Goal: Information Seeking & Learning: Learn about a topic

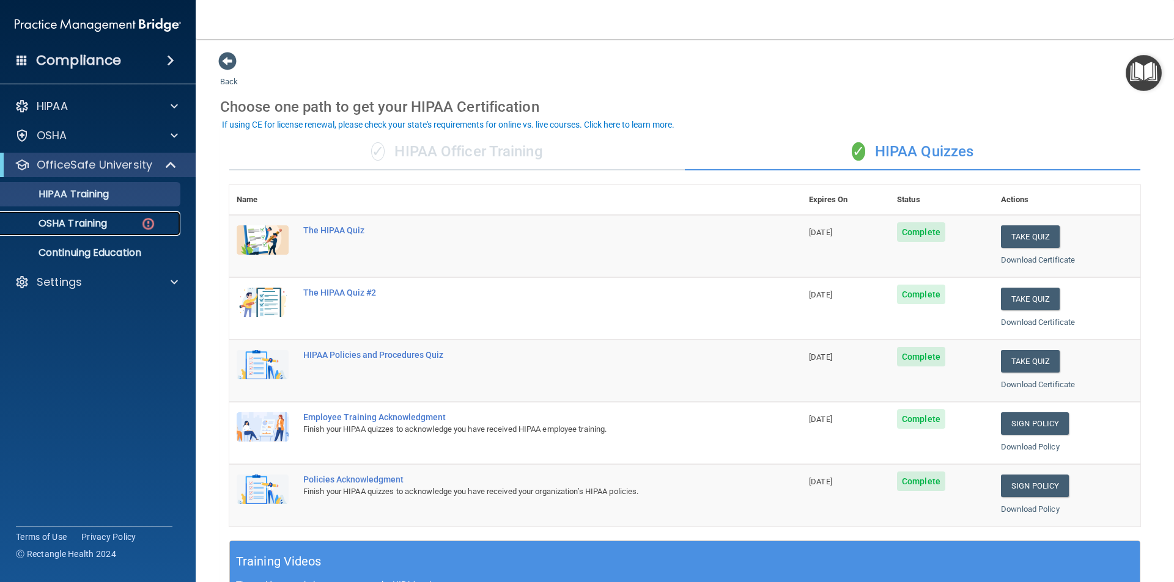
click at [110, 221] on div "OSHA Training" at bounding box center [91, 224] width 167 height 12
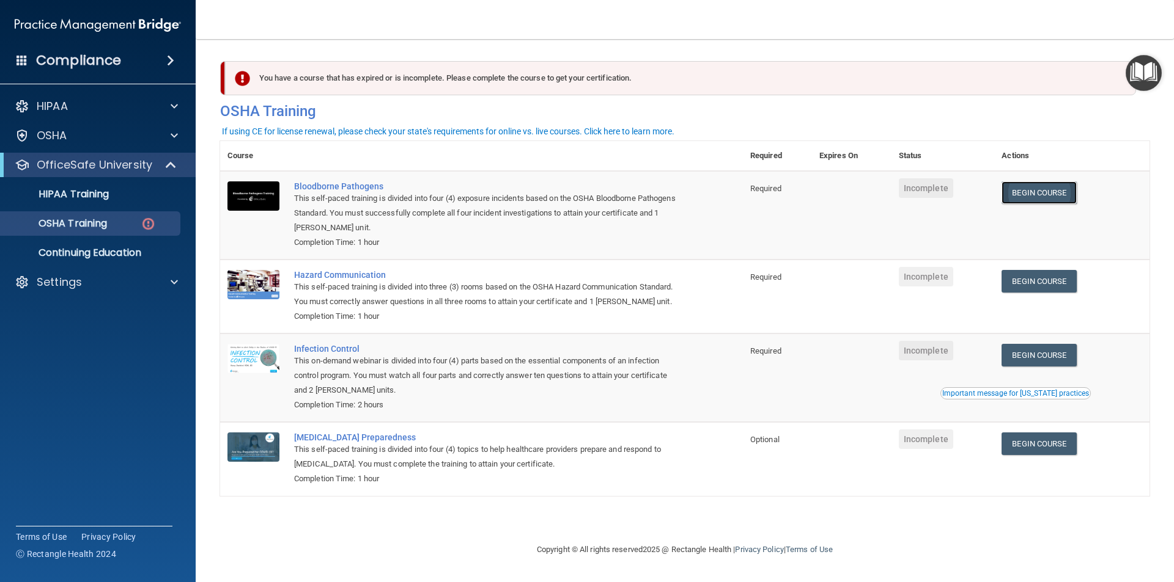
click at [1059, 191] on link "Begin Course" at bounding box center [1038, 193] width 75 height 23
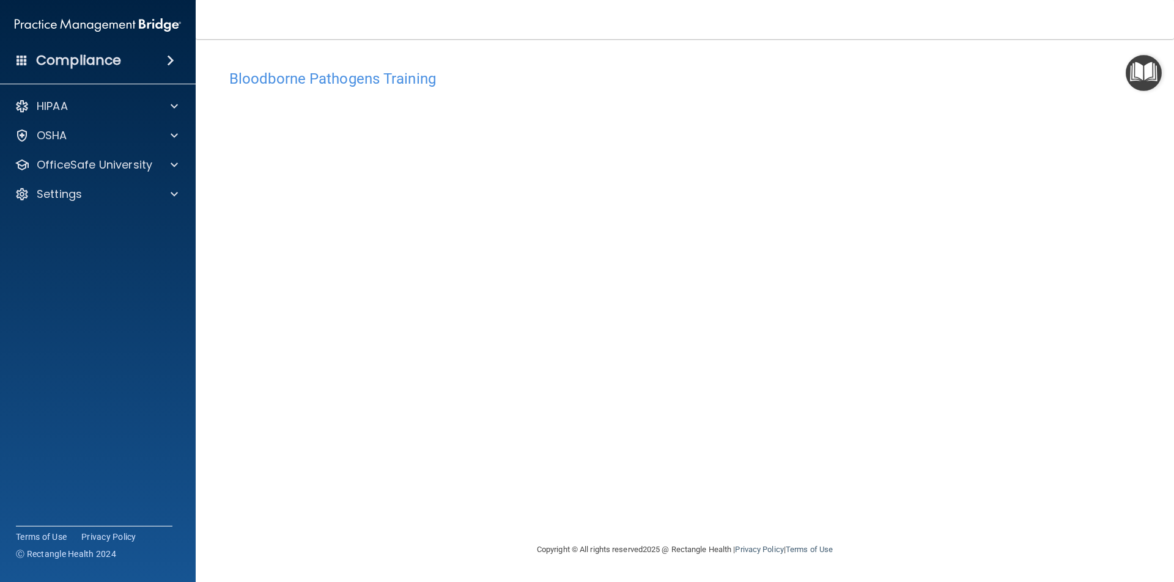
click at [1145, 69] on img "Open Resource Center" at bounding box center [1143, 73] width 36 height 36
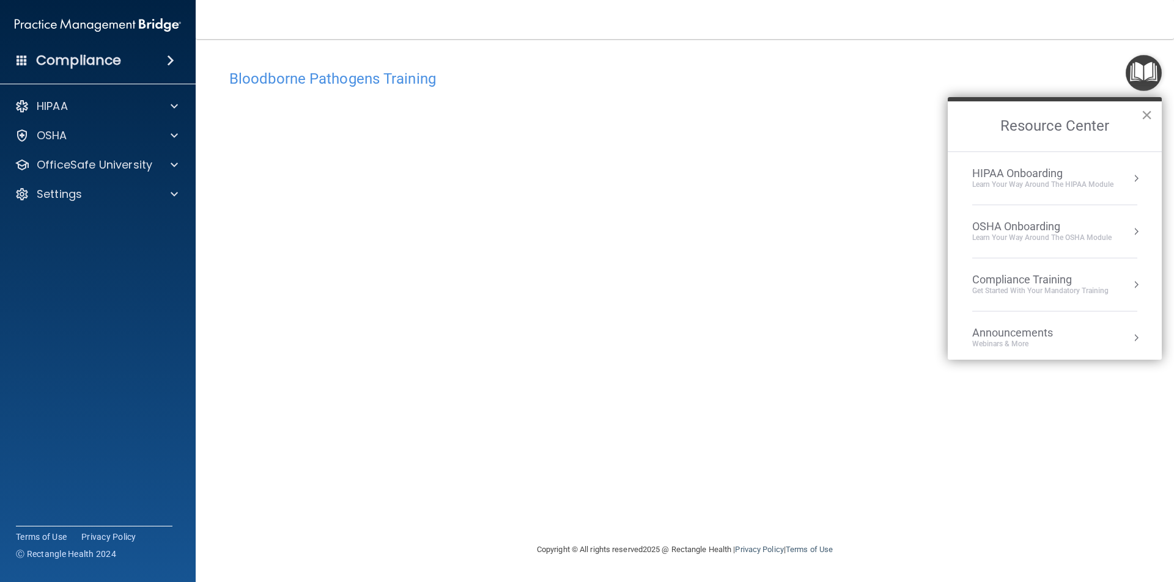
click at [1147, 114] on button "×" at bounding box center [1147, 115] width 12 height 20
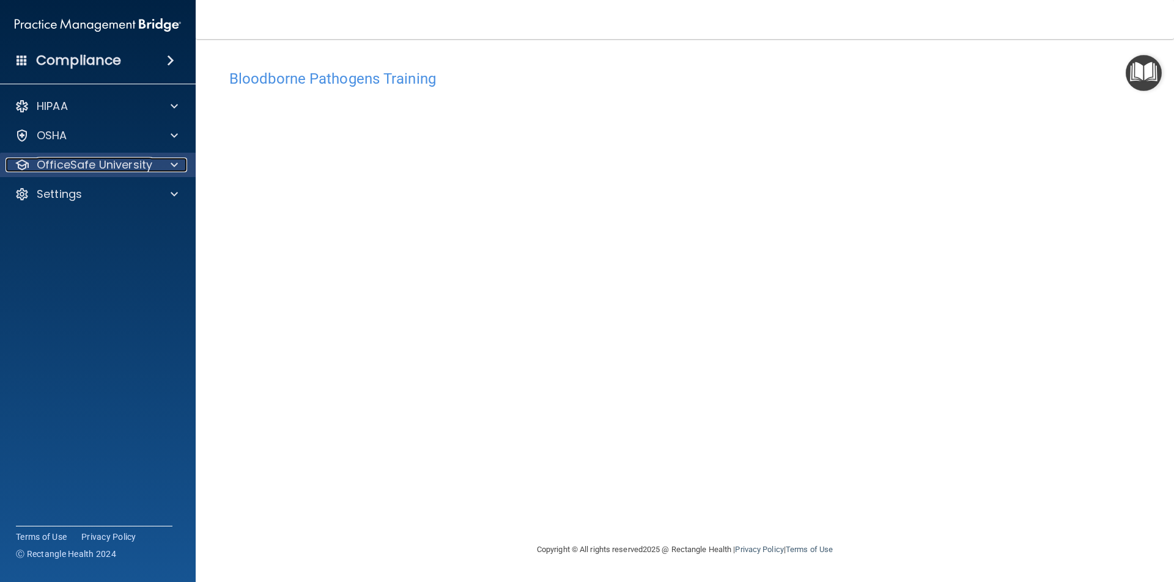
click at [174, 161] on span at bounding box center [174, 165] width 7 height 15
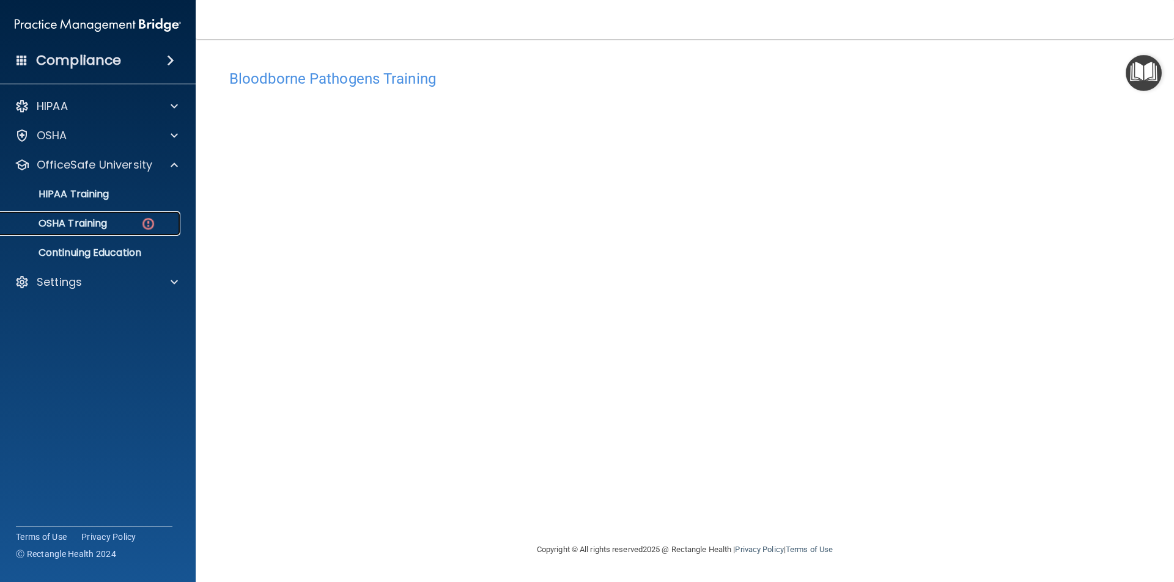
click at [113, 224] on div "OSHA Training" at bounding box center [91, 224] width 167 height 12
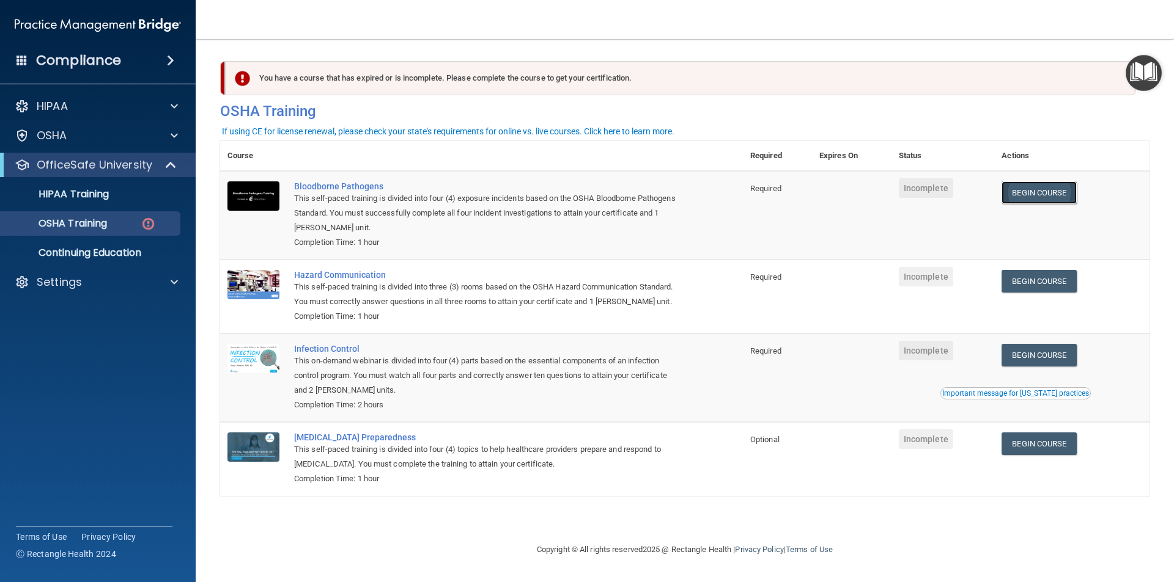
click at [1033, 193] on link "Begin Course" at bounding box center [1038, 193] width 75 height 23
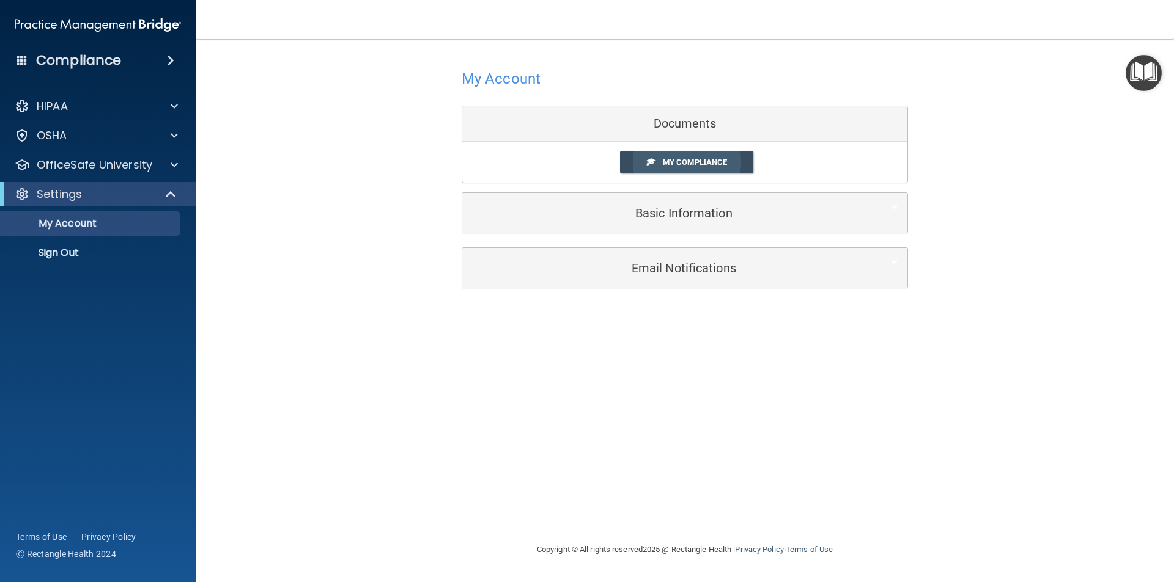
click at [694, 160] on span "My Compliance" at bounding box center [695, 162] width 64 height 9
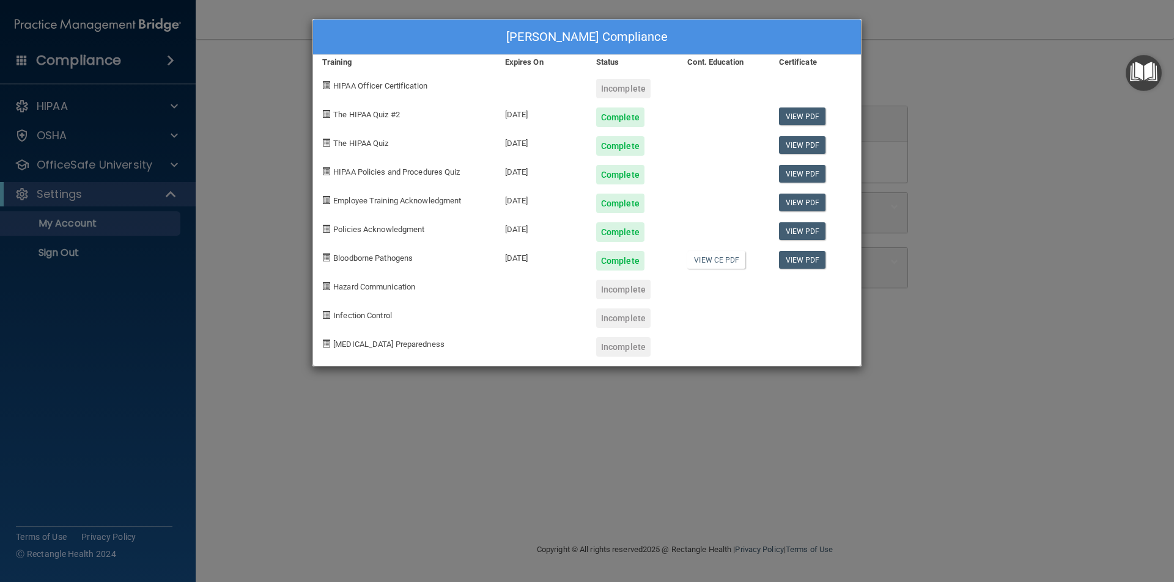
click at [58, 165] on div "Alisa Robbins's Compliance Training Expires On Status Cont. Education Certifica…" at bounding box center [587, 291] width 1174 height 582
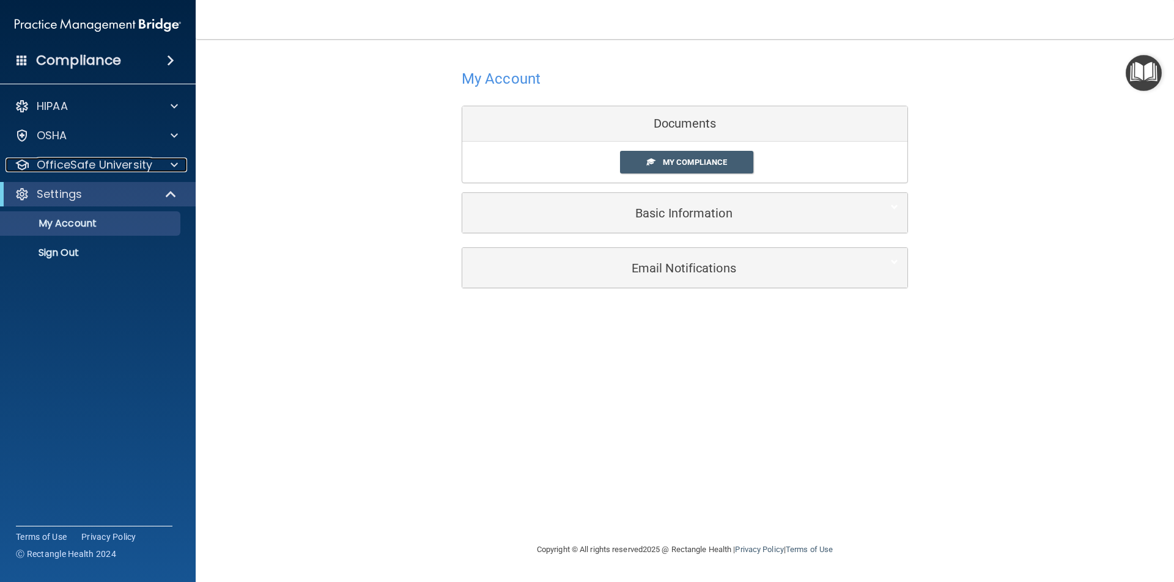
click at [58, 165] on p "OfficeSafe University" at bounding box center [95, 165] width 116 height 15
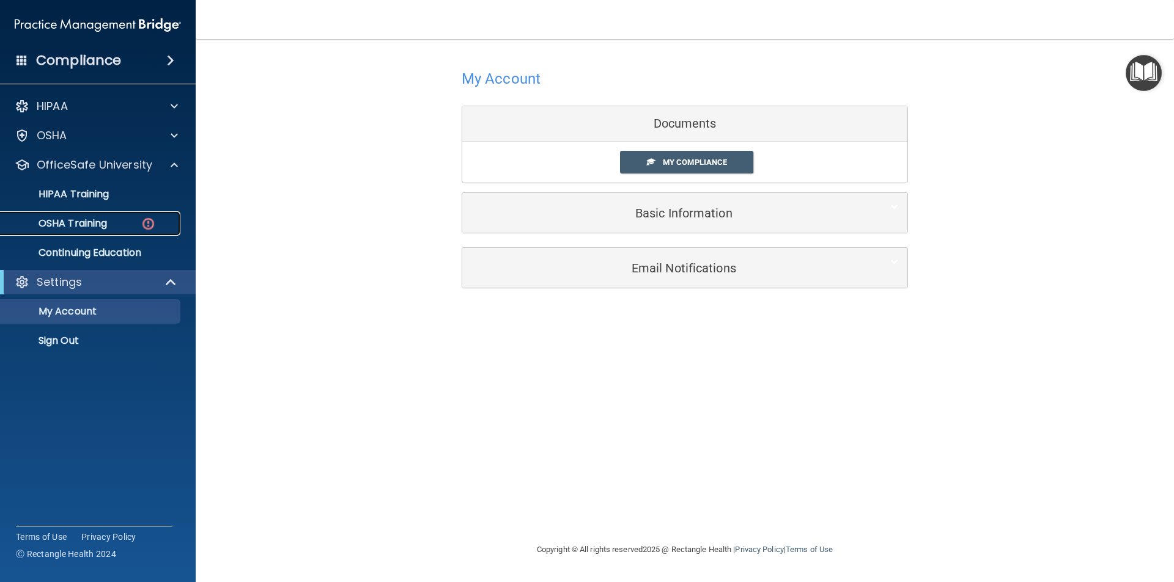
click at [60, 223] on p "OSHA Training" at bounding box center [57, 224] width 99 height 12
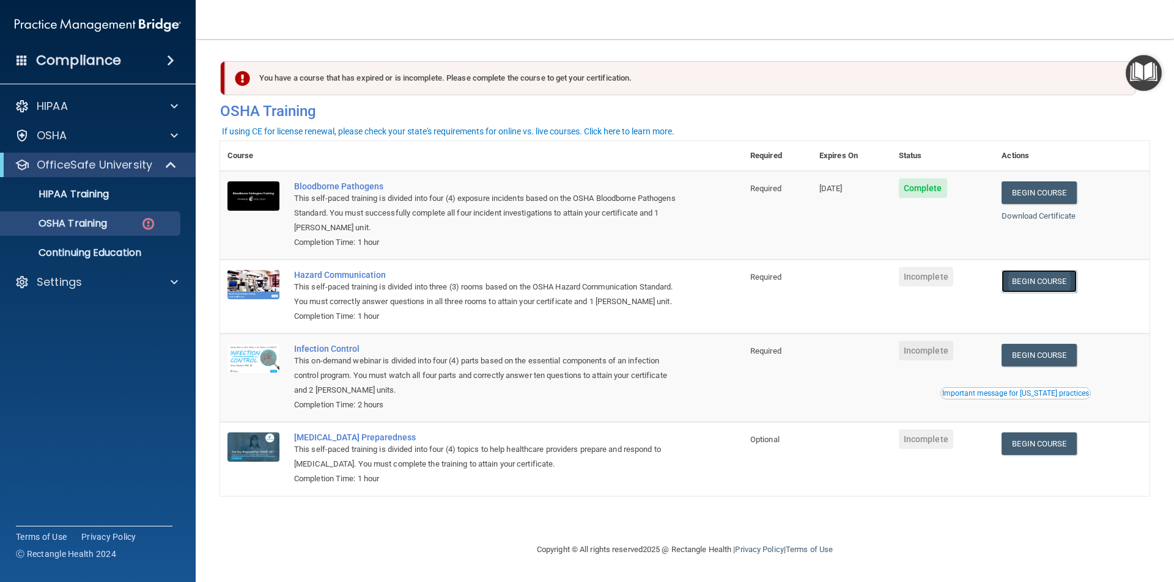
click at [1058, 276] on link "Begin Course" at bounding box center [1038, 281] width 75 height 23
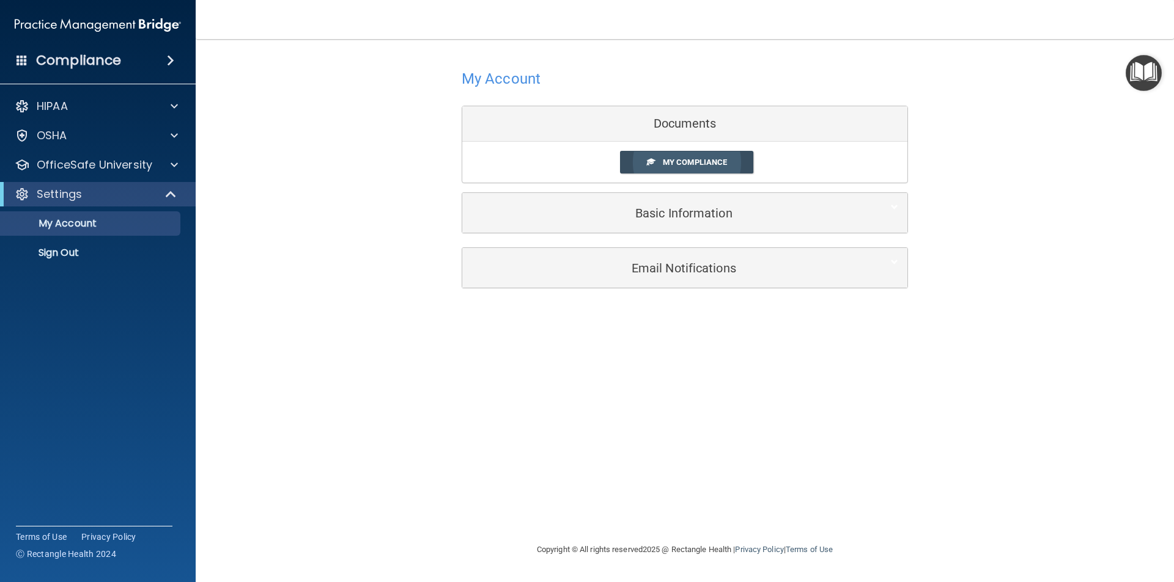
click at [685, 159] on span "My Compliance" at bounding box center [695, 162] width 64 height 9
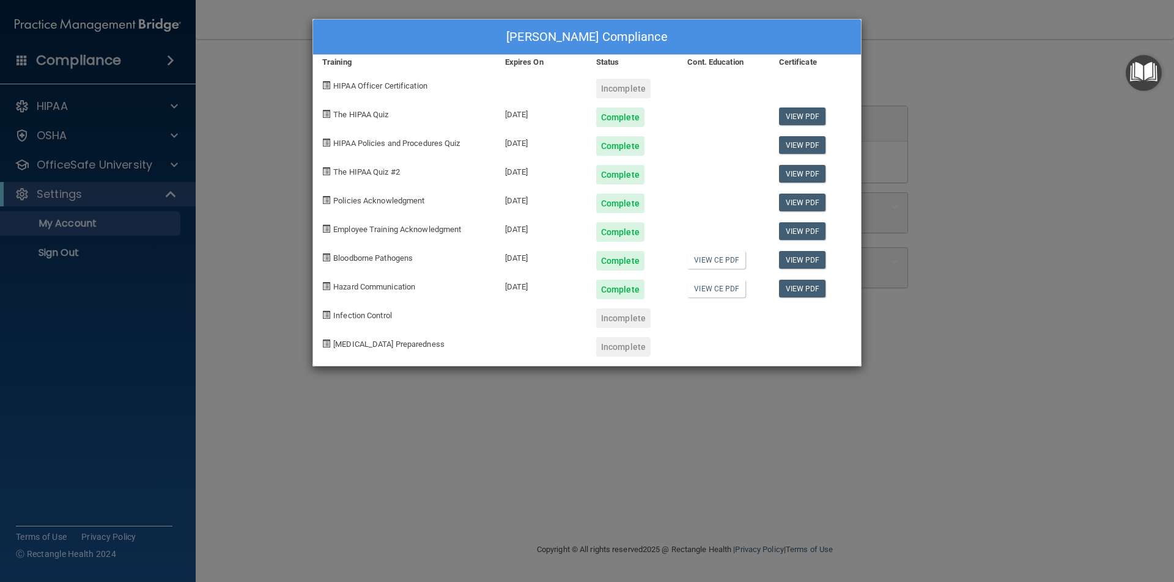
click at [1087, 174] on div "Alisa Robbins's Compliance Training Expires On Status Cont. Education Certifica…" at bounding box center [587, 291] width 1174 height 582
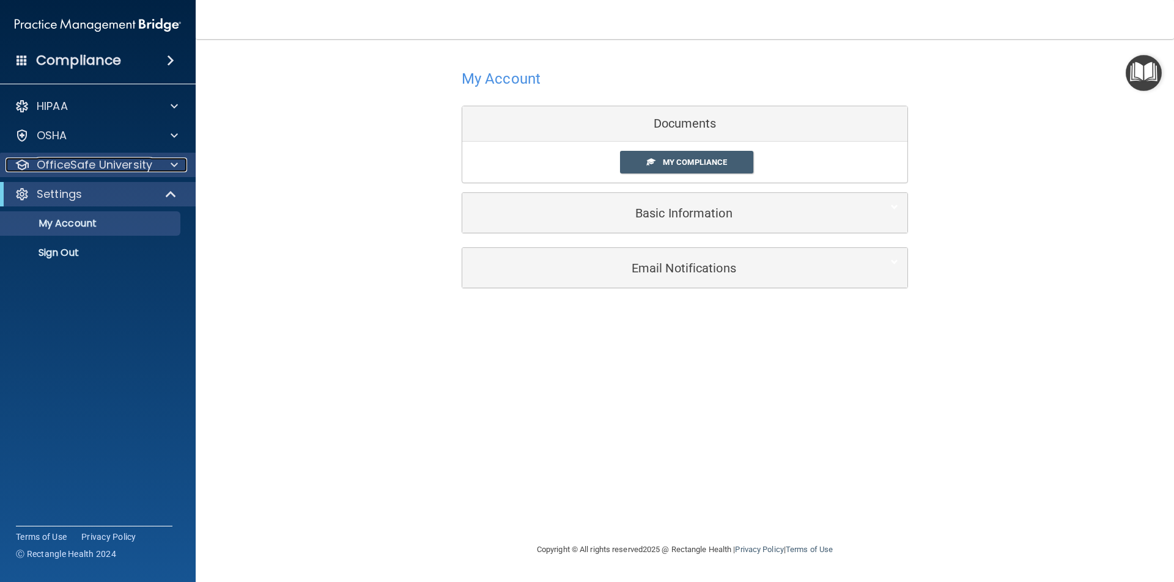
click at [70, 162] on p "OfficeSafe University" at bounding box center [95, 165] width 116 height 15
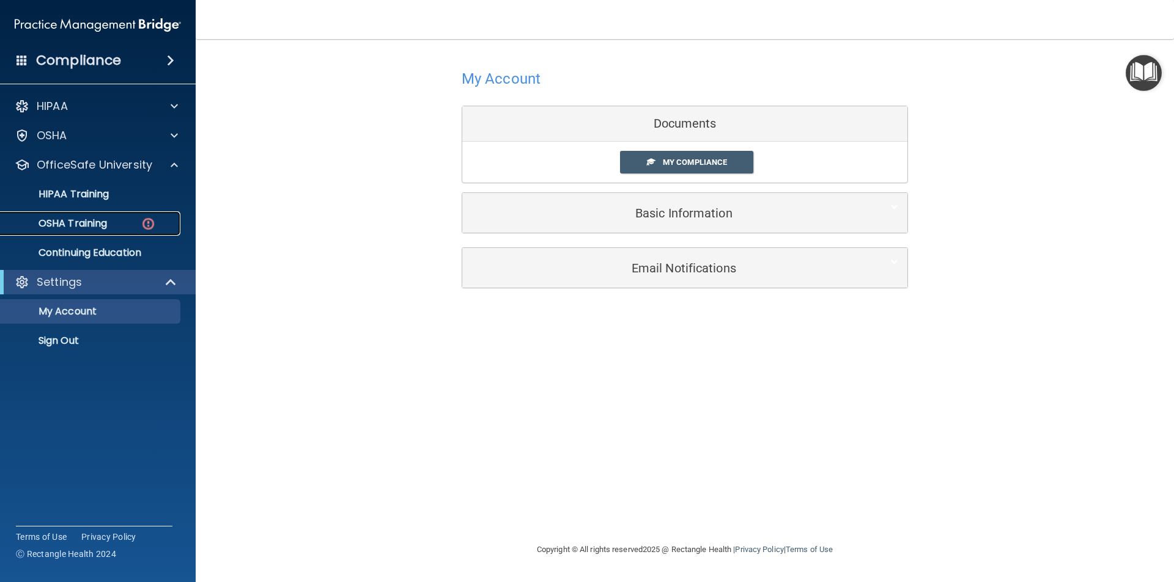
click at [72, 222] on p "OSHA Training" at bounding box center [57, 224] width 99 height 12
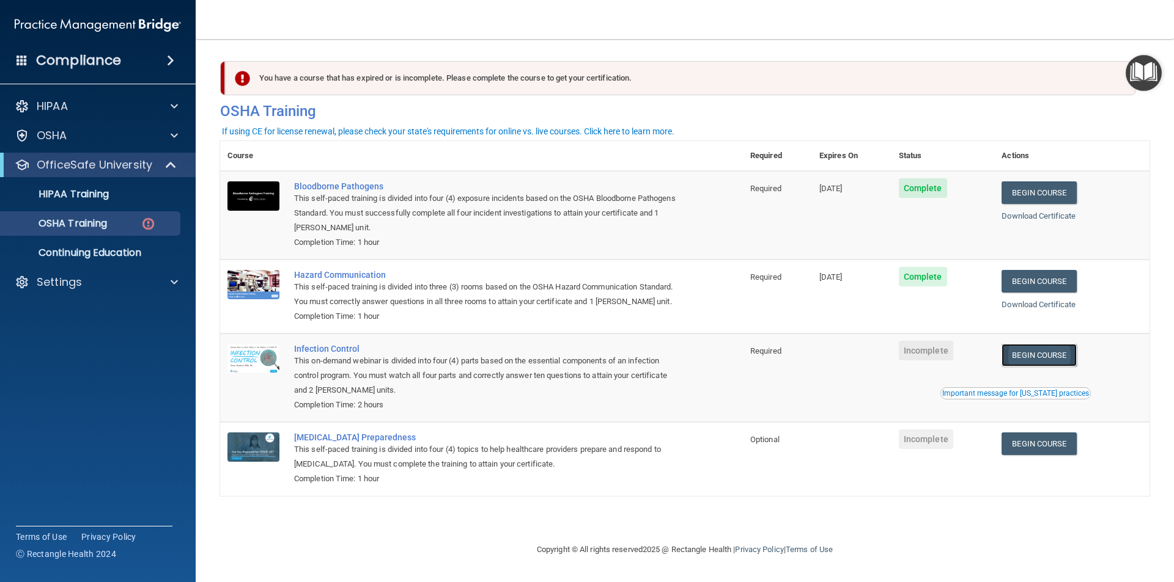
click at [1048, 358] on link "Begin Course" at bounding box center [1038, 355] width 75 height 23
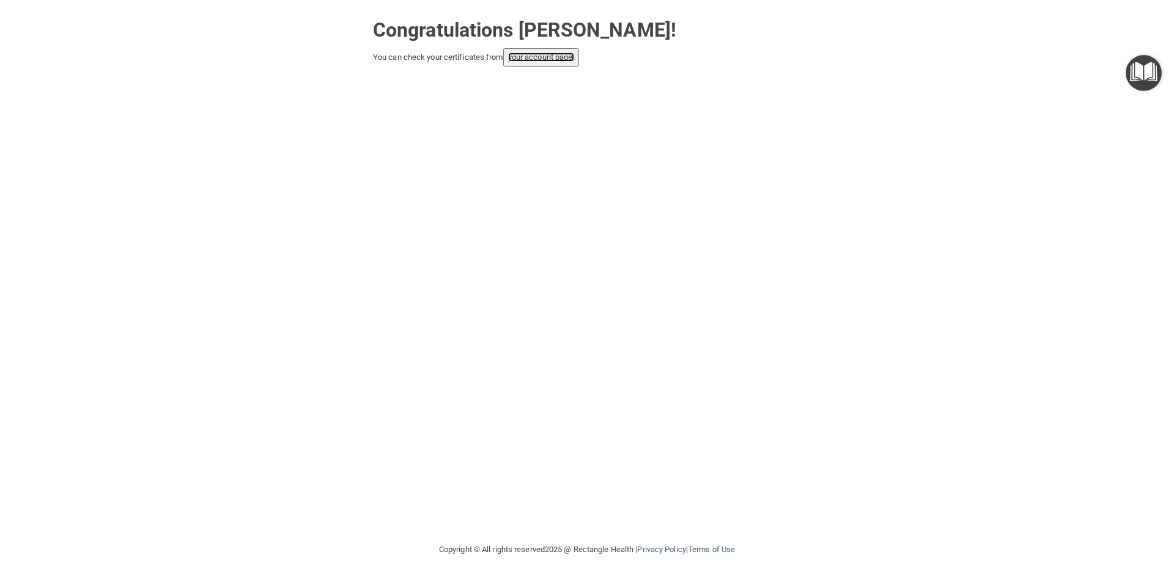
click at [543, 53] on link "your account page!" at bounding box center [541, 57] width 67 height 9
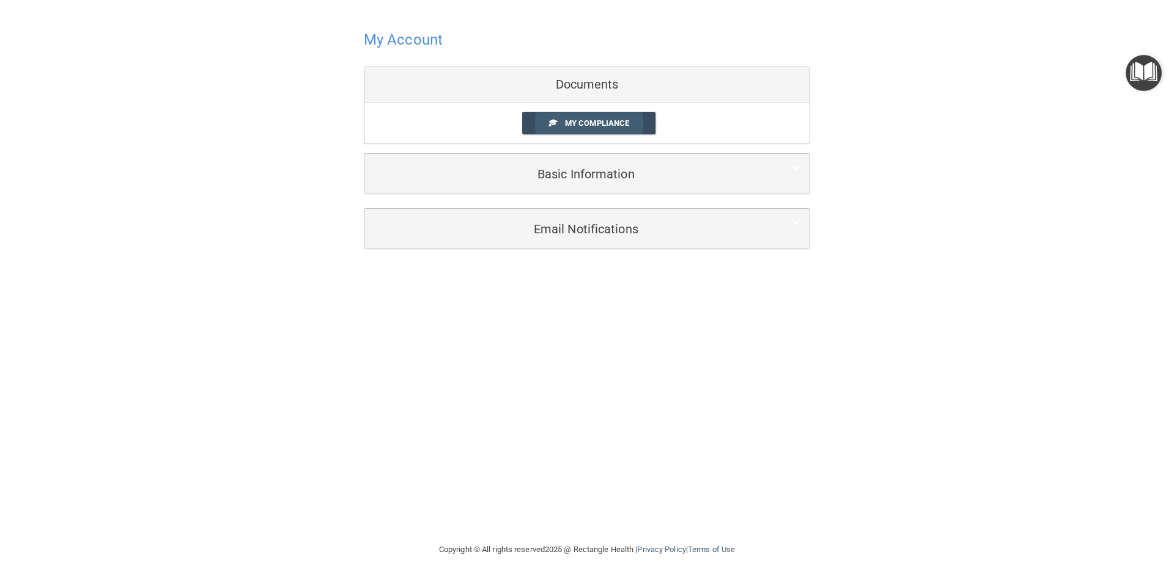
click at [619, 126] on span "My Compliance" at bounding box center [597, 123] width 64 height 9
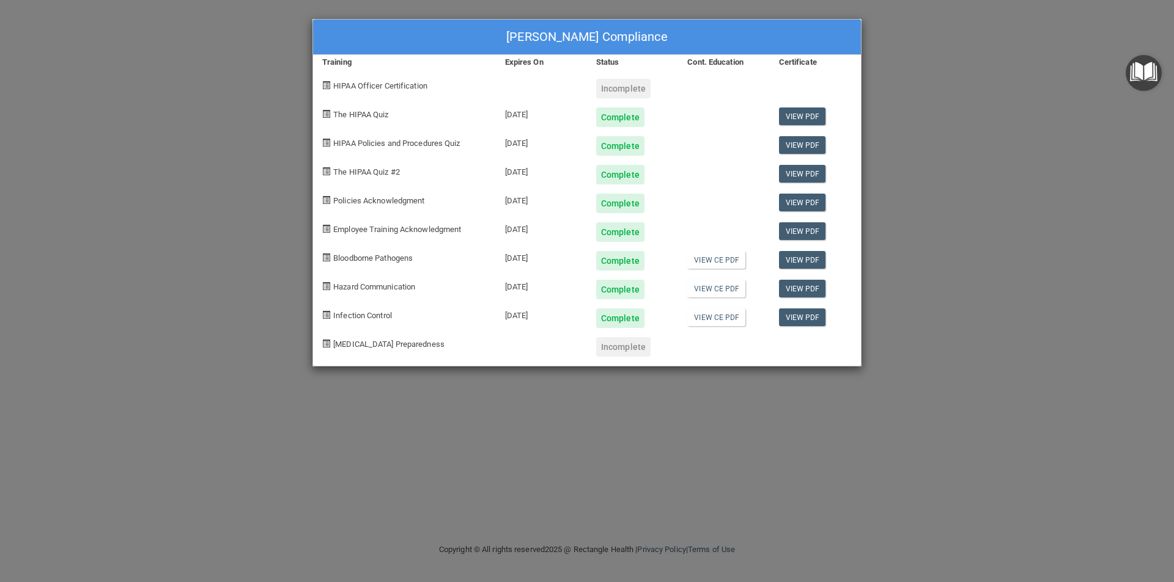
click at [628, 346] on div "Incomplete" at bounding box center [623, 347] width 54 height 20
click at [391, 339] on div "[MEDICAL_DATA] Preparedness" at bounding box center [404, 342] width 183 height 29
click at [806, 317] on link "View PDF" at bounding box center [802, 318] width 47 height 18
click at [715, 260] on link "View CE PDF" at bounding box center [716, 260] width 58 height 18
click at [717, 287] on link "View CE PDF" at bounding box center [716, 289] width 58 height 18
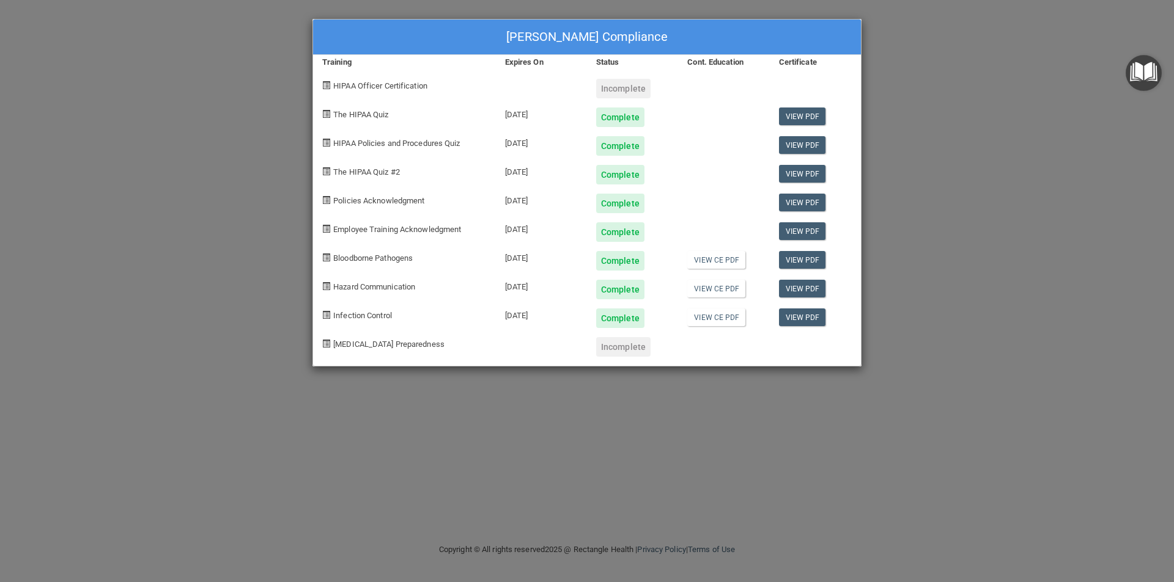
click at [364, 89] on span "HIPAA Officer Certification" at bounding box center [380, 85] width 94 height 9
click at [629, 353] on div "Incomplete" at bounding box center [623, 347] width 54 height 20
click at [336, 346] on span "[MEDICAL_DATA] Preparedness" at bounding box center [388, 344] width 111 height 9
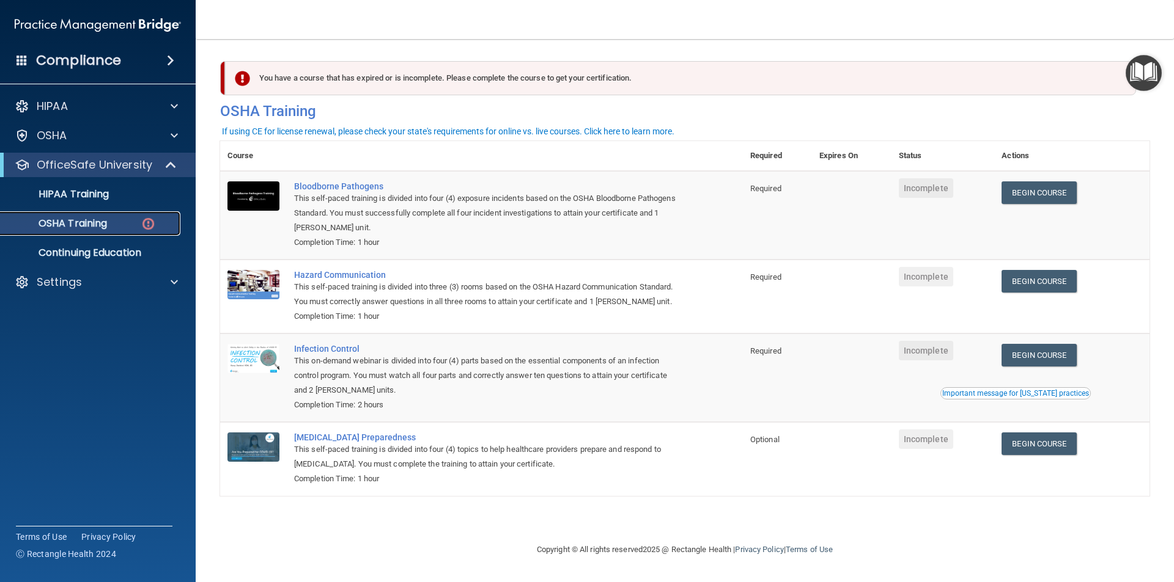
click at [119, 222] on div "OSHA Training" at bounding box center [91, 224] width 167 height 12
click at [1049, 447] on link "Begin Course" at bounding box center [1038, 444] width 75 height 23
click at [100, 222] on p "OSHA Training" at bounding box center [57, 224] width 99 height 12
click at [98, 196] on p "HIPAA Training" at bounding box center [58, 194] width 101 height 12
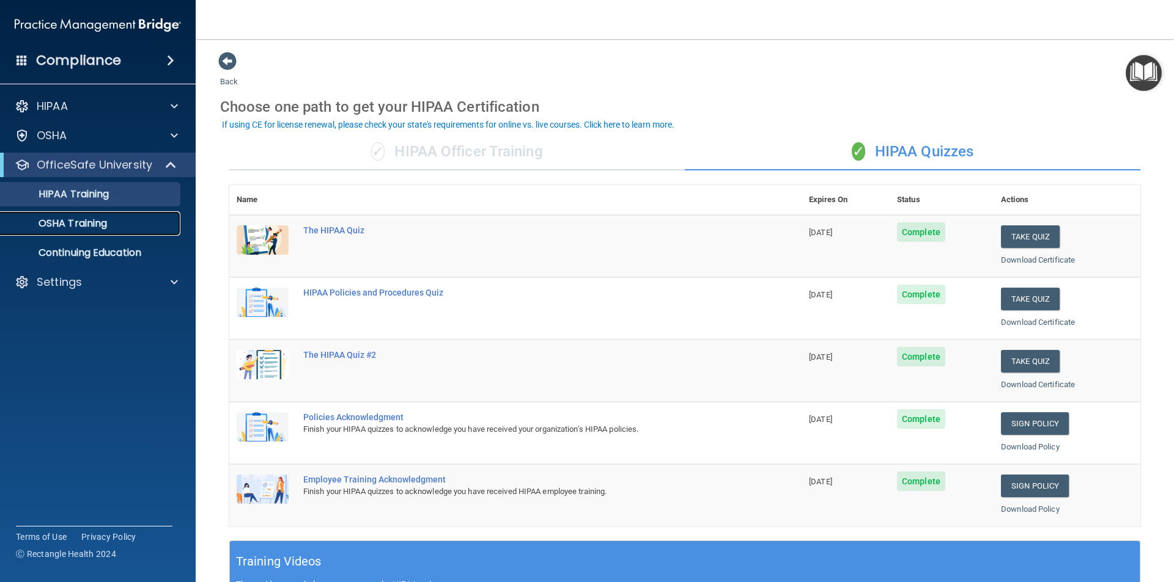
click at [90, 227] on p "OSHA Training" at bounding box center [57, 224] width 99 height 12
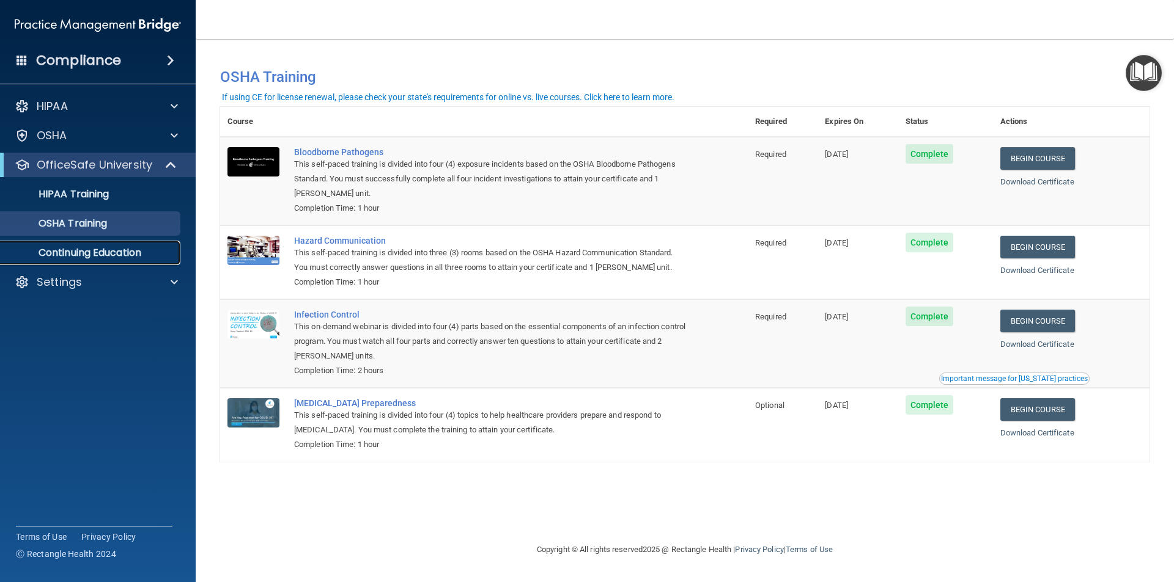
click at [66, 253] on p "Continuing Education" at bounding box center [91, 253] width 167 height 12
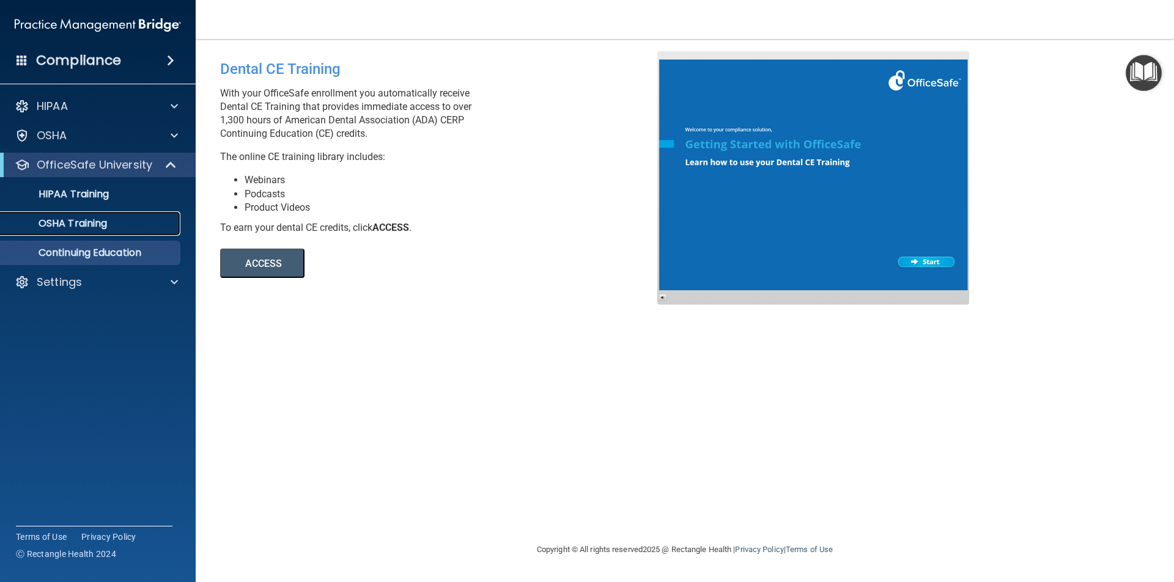
click at [69, 218] on p "OSHA Training" at bounding box center [57, 224] width 99 height 12
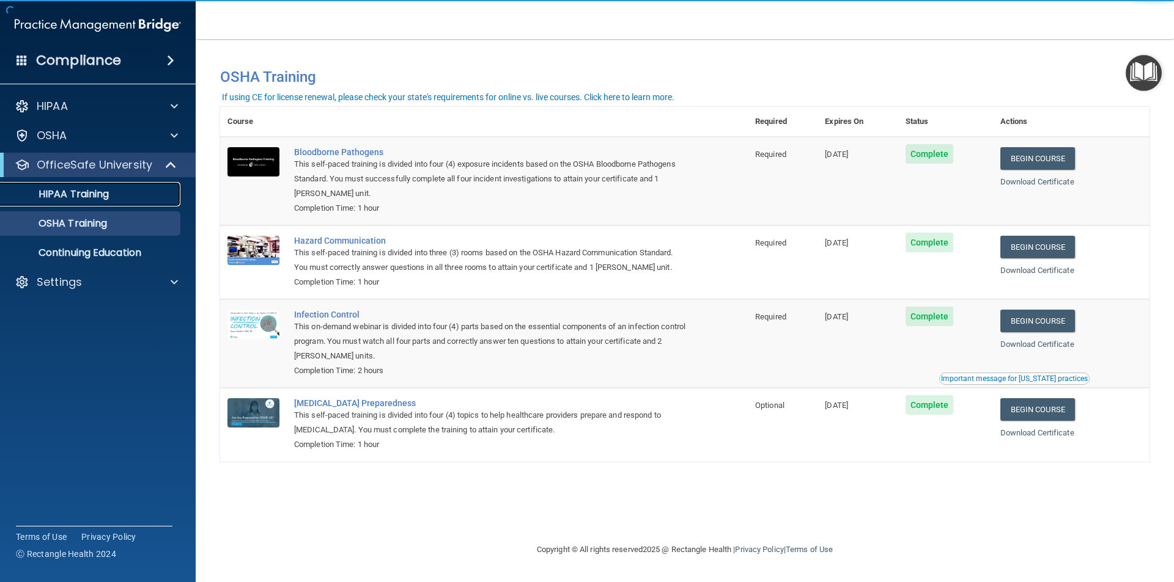
click at [83, 188] on p "HIPAA Training" at bounding box center [58, 194] width 101 height 12
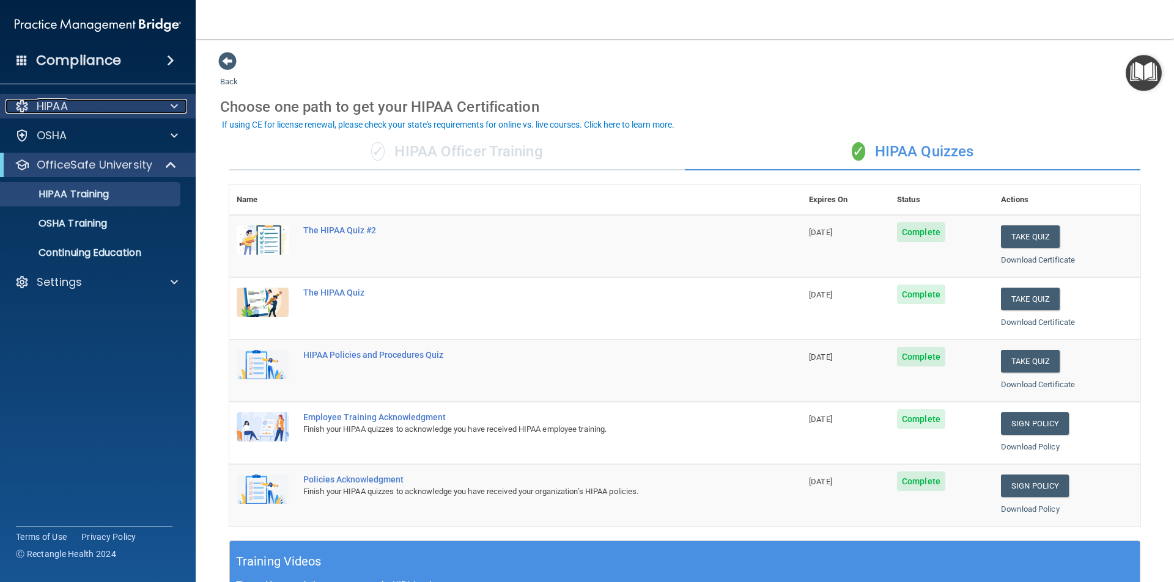
click at [59, 105] on p "HIPAA" at bounding box center [52, 106] width 31 height 15
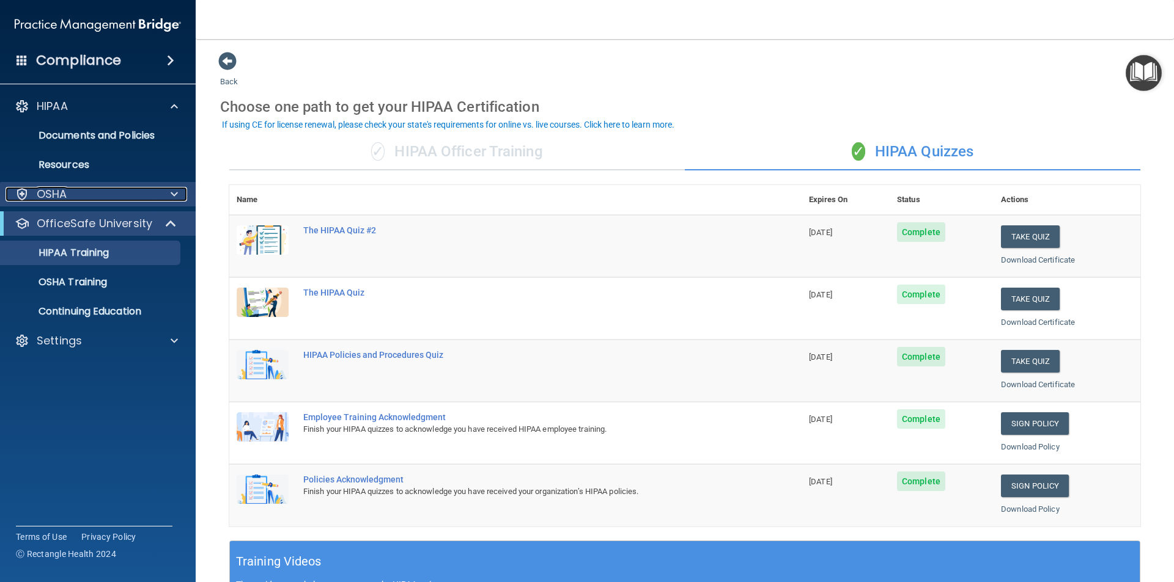
click at [64, 196] on p "OSHA" at bounding box center [52, 194] width 31 height 15
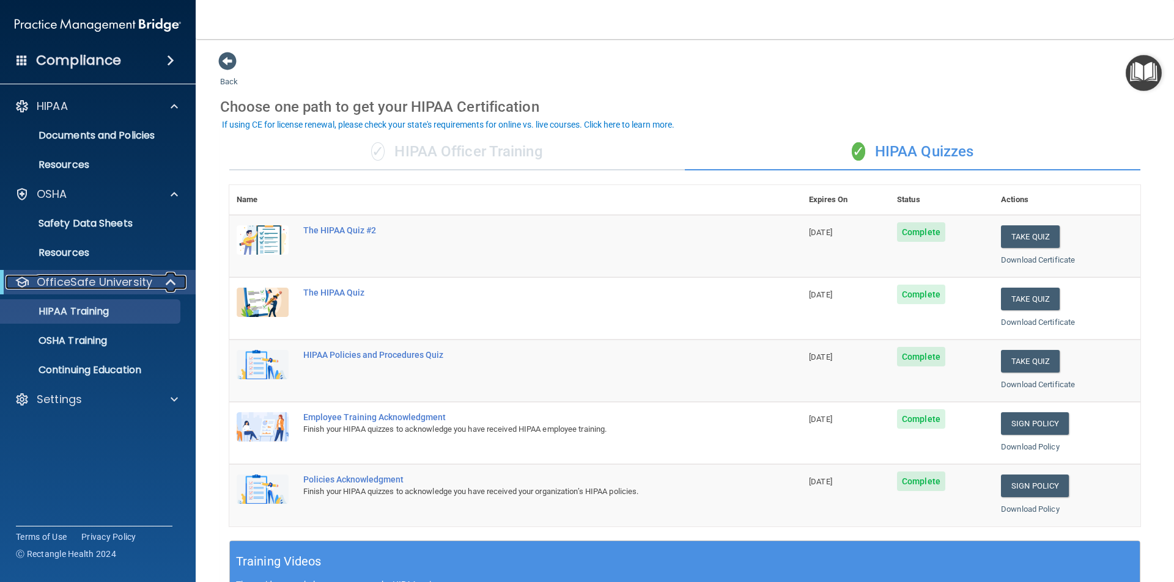
click at [76, 286] on p "OfficeSafe University" at bounding box center [95, 282] width 116 height 15
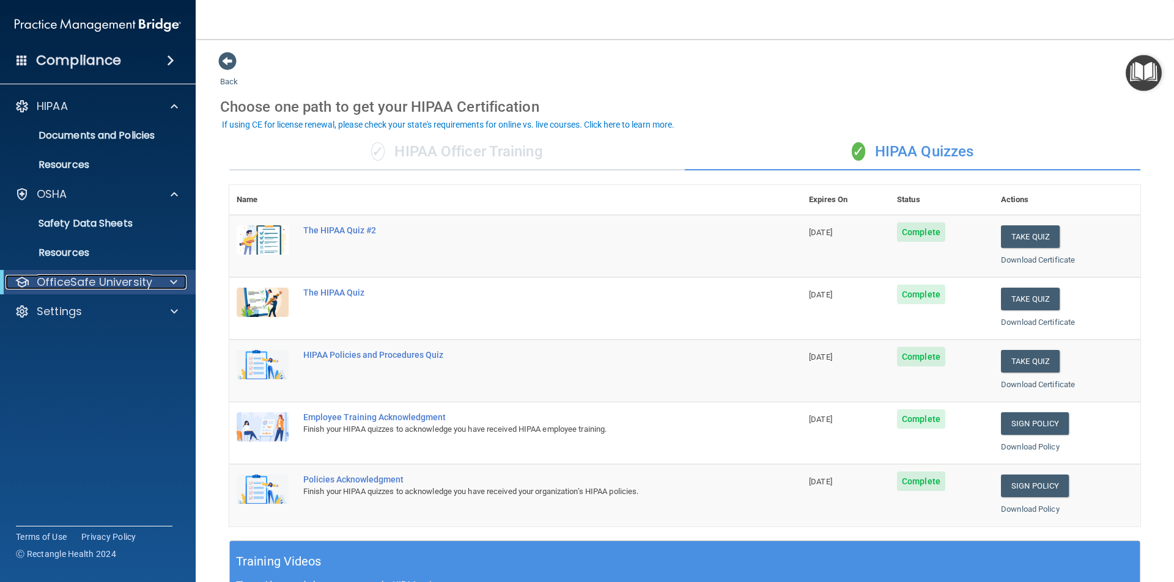
click at [79, 282] on p "OfficeSafe University" at bounding box center [95, 282] width 116 height 15
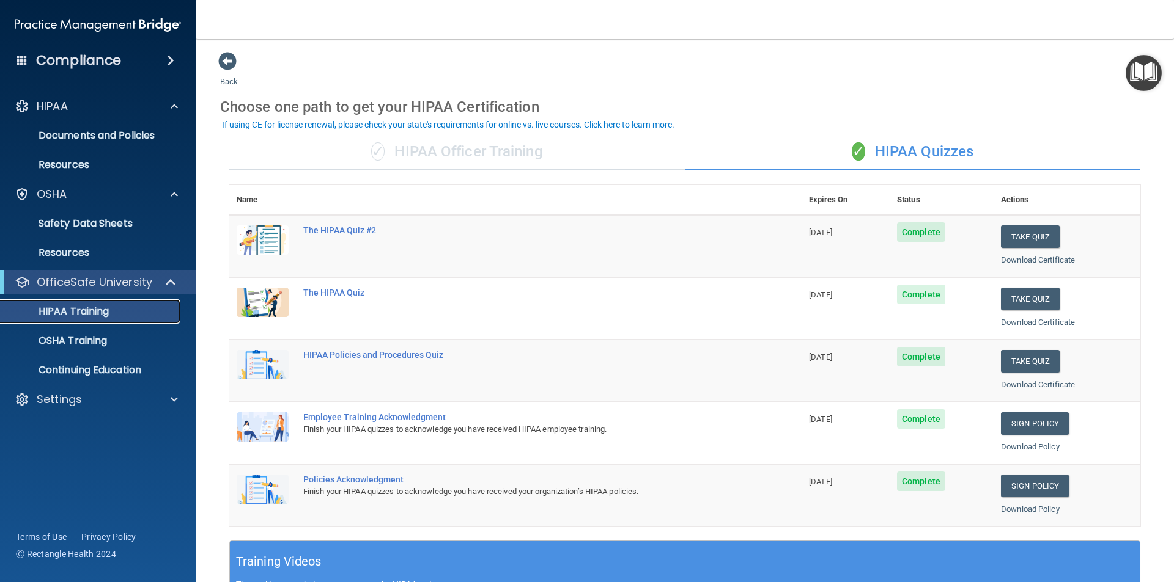
click at [71, 309] on p "HIPAA Training" at bounding box center [58, 312] width 101 height 12
click at [67, 341] on p "OSHA Training" at bounding box center [57, 341] width 99 height 12
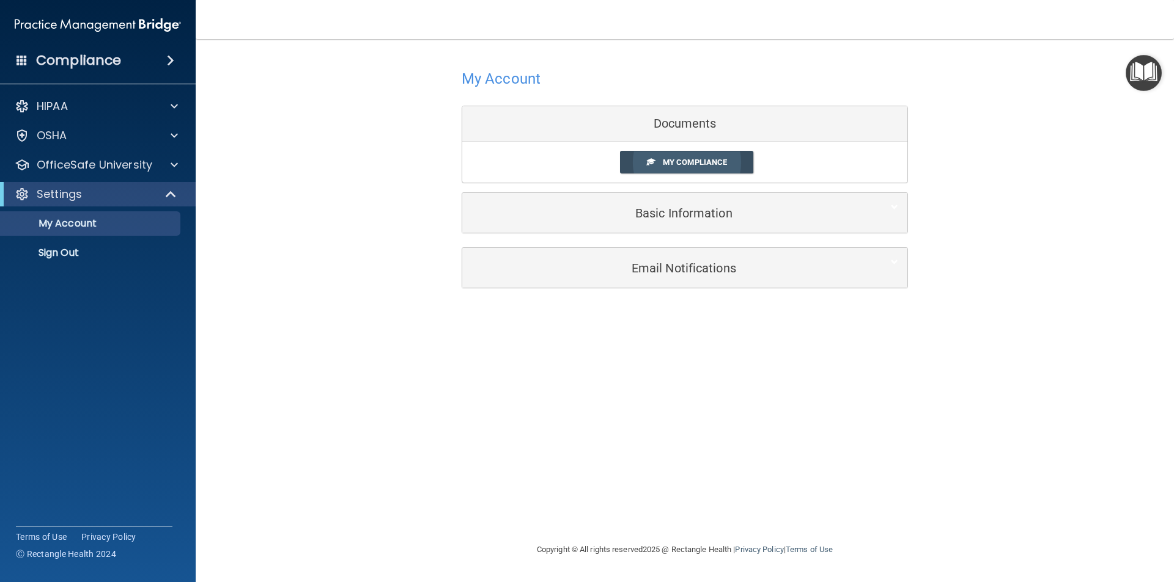
click at [682, 161] on span "My Compliance" at bounding box center [695, 162] width 64 height 9
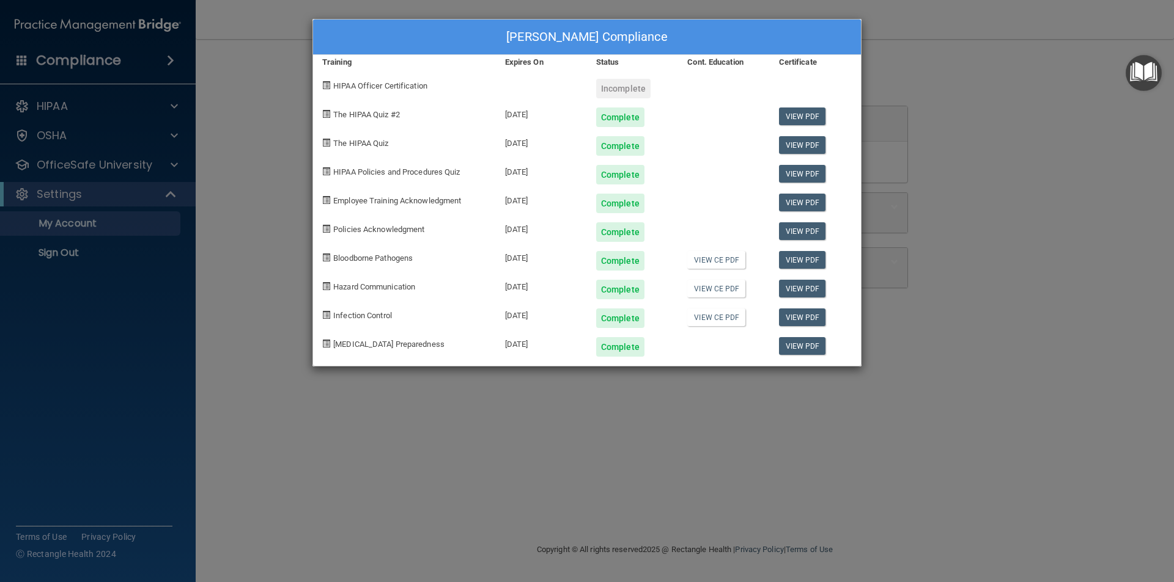
click at [375, 83] on span "HIPAA Officer Certification" at bounding box center [380, 85] width 94 height 9
click at [371, 85] on span "HIPAA Officer Certification" at bounding box center [380, 85] width 94 height 9
click at [636, 90] on div "Incomplete" at bounding box center [623, 89] width 54 height 20
click at [70, 165] on div "Alisa Robbins's Compliance Training Expires On Status Cont. Education Certifica…" at bounding box center [587, 291] width 1174 height 582
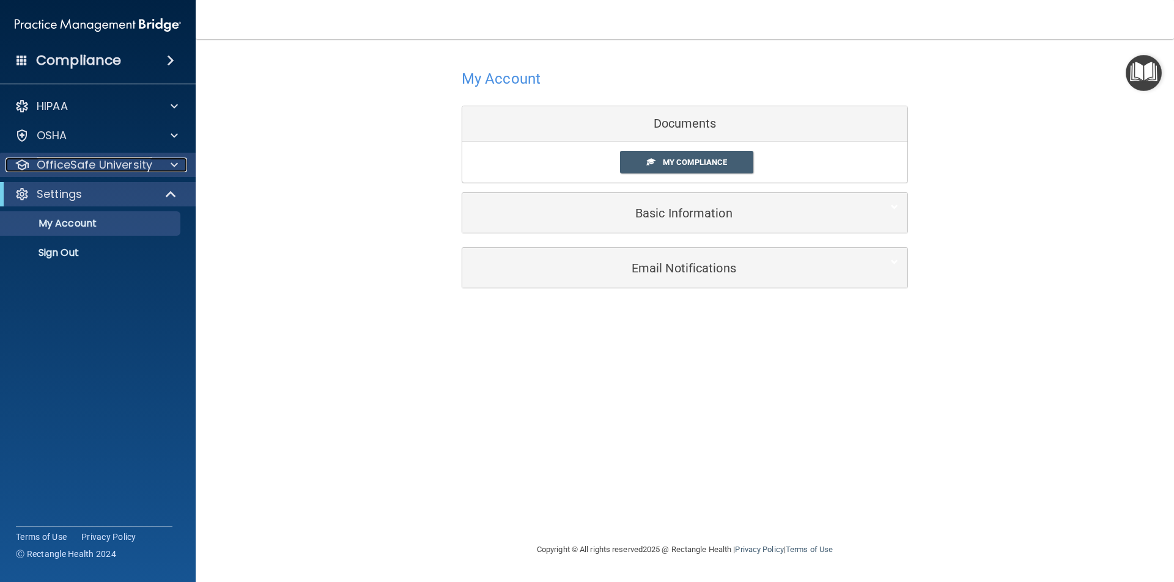
click at [56, 162] on p "OfficeSafe University" at bounding box center [95, 165] width 116 height 15
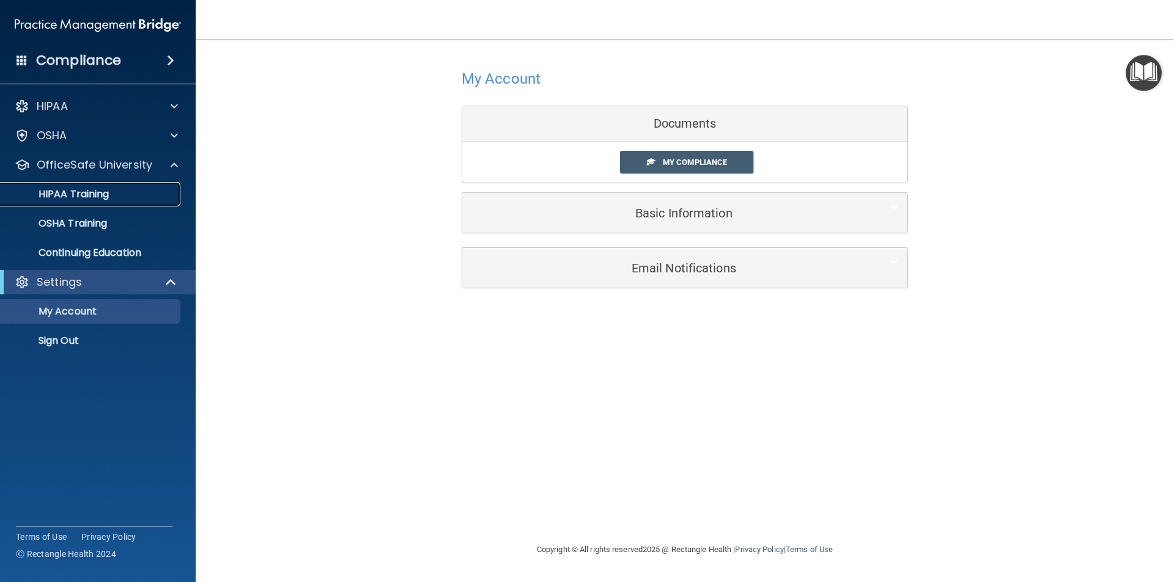
drag, startPoint x: 56, startPoint y: 193, endPoint x: 64, endPoint y: 193, distance: 7.4
click at [56, 193] on p "HIPAA Training" at bounding box center [58, 194] width 101 height 12
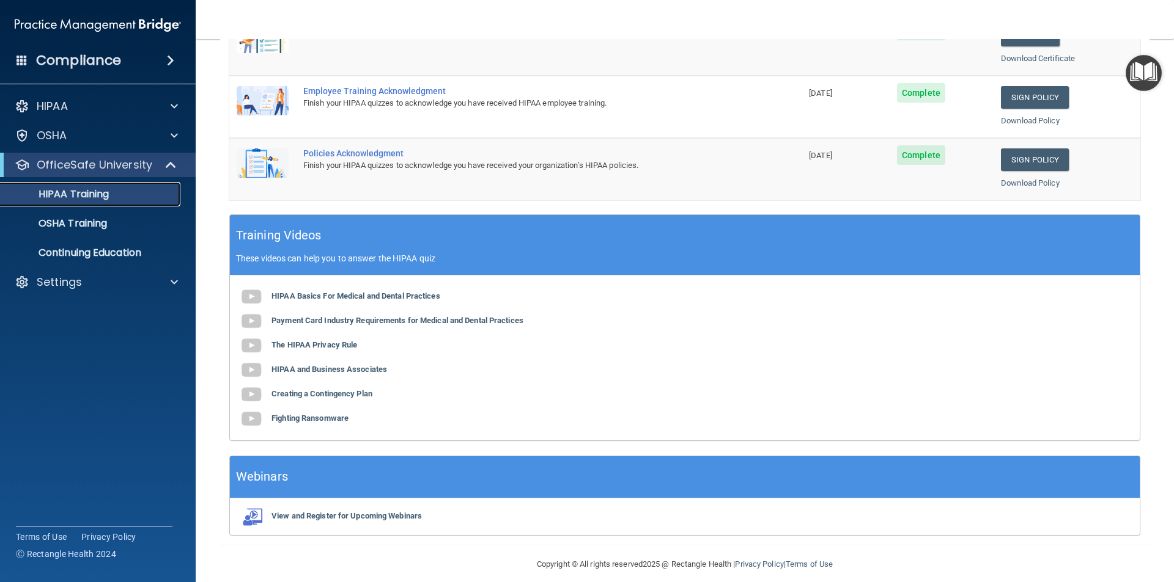
scroll to position [338, 0]
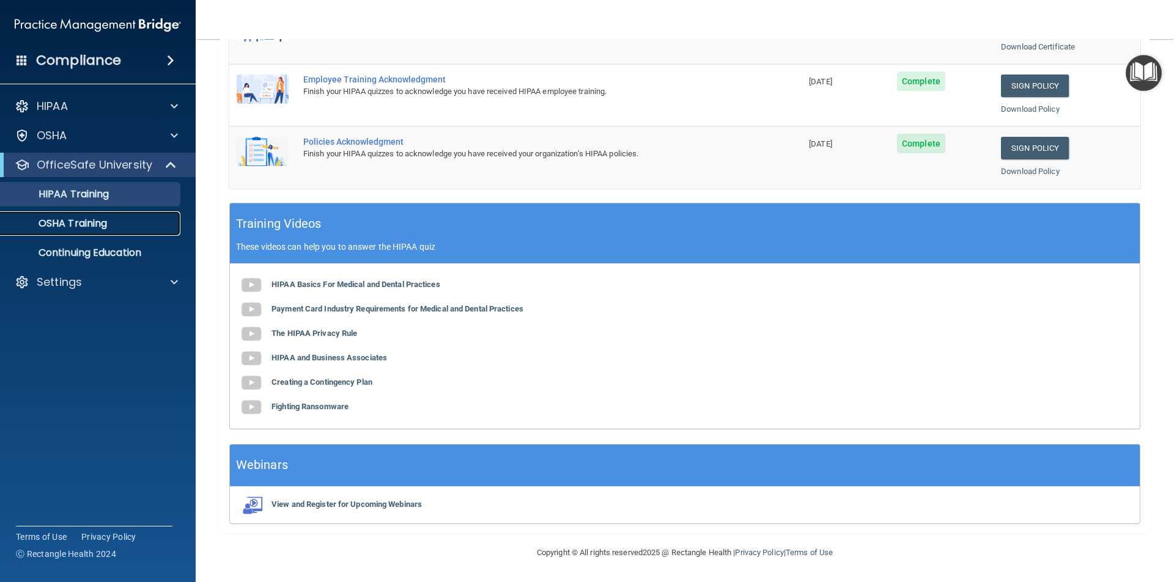
click at [90, 231] on link "OSHA Training" at bounding box center [84, 223] width 193 height 24
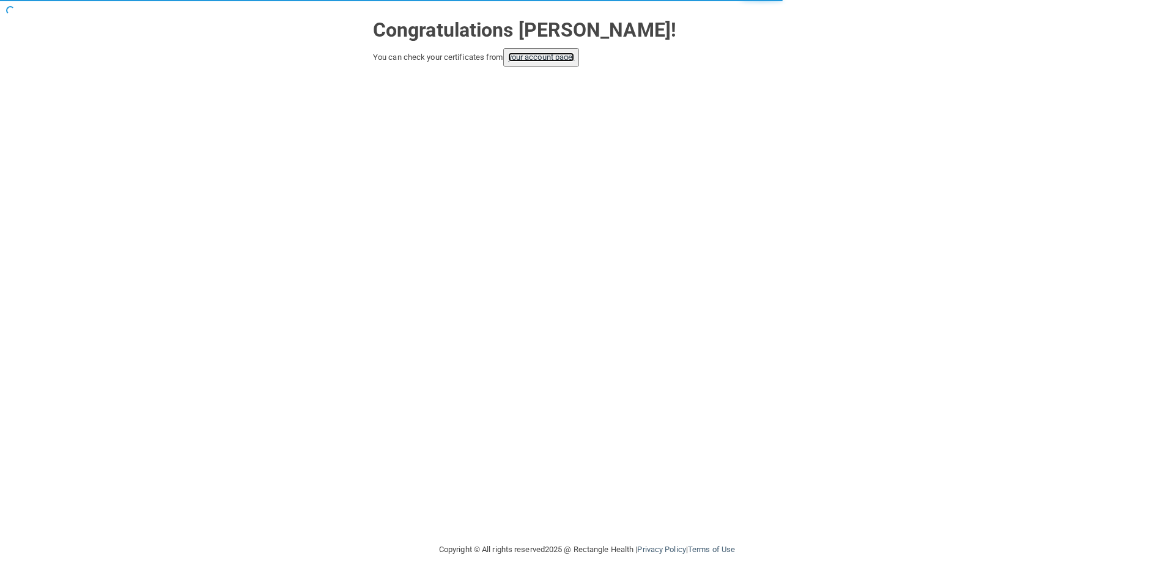
click at [571, 58] on link "your account page!" at bounding box center [541, 57] width 67 height 9
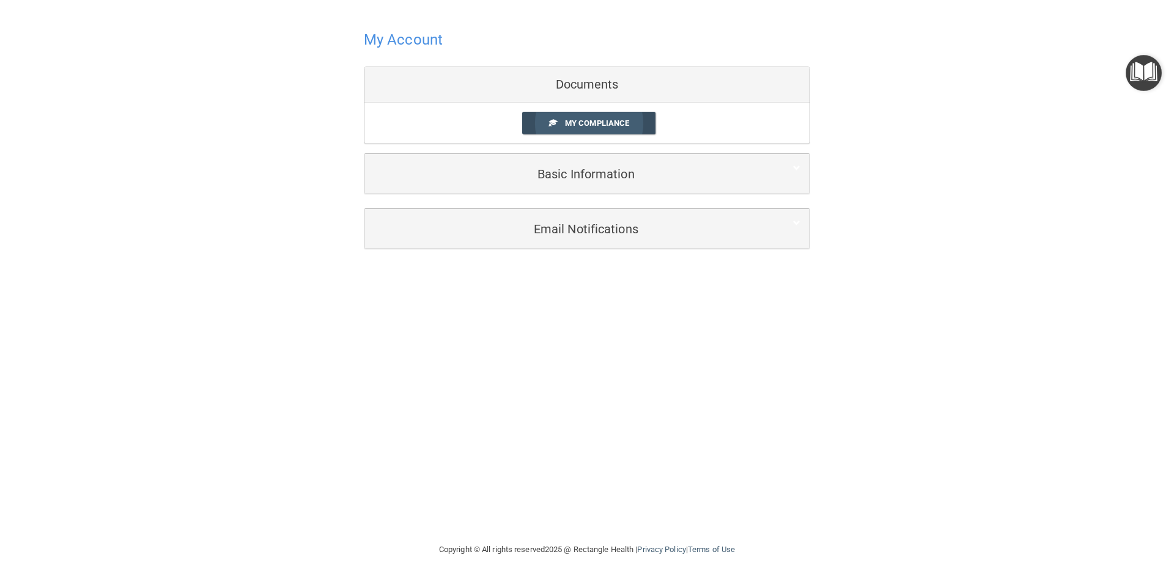
click at [627, 129] on link "My Compliance" at bounding box center [589, 123] width 134 height 23
